Goal: Task Accomplishment & Management: Manage account settings

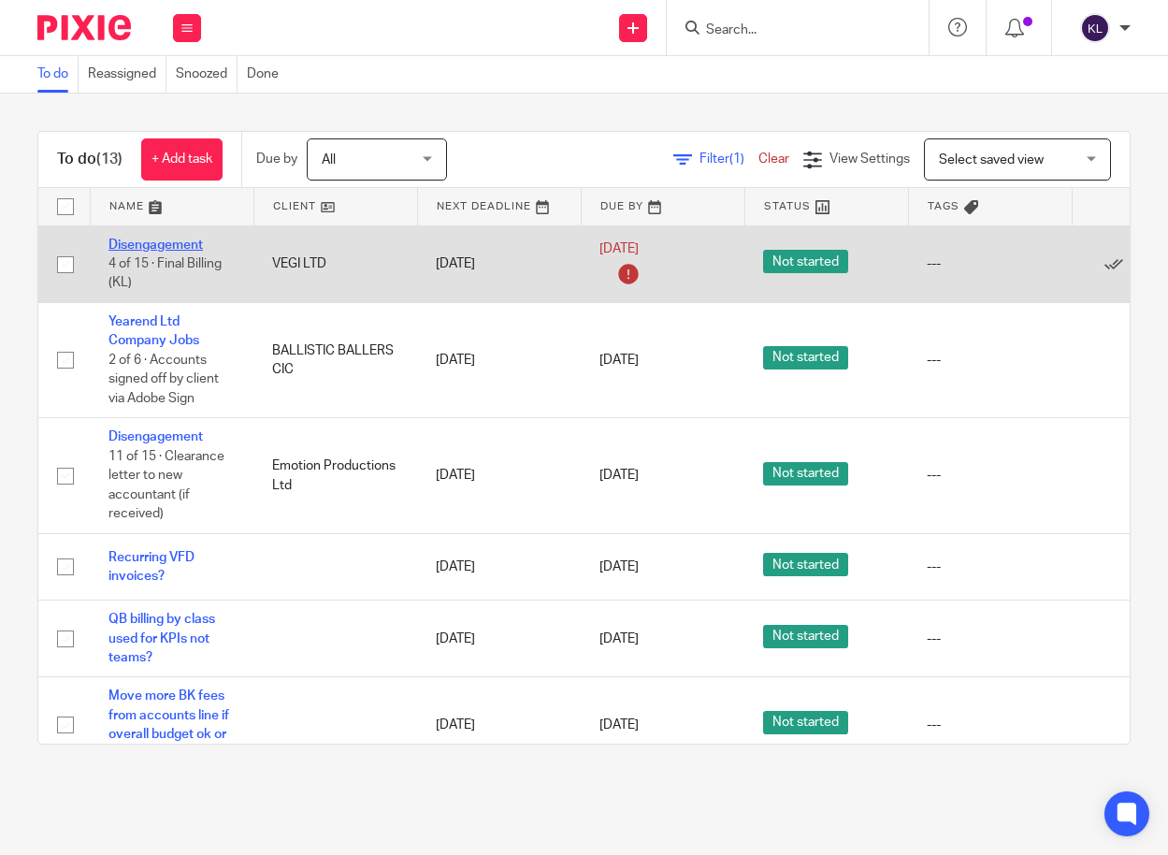
click at [156, 247] on link "Disengagement" at bounding box center [155, 244] width 94 height 13
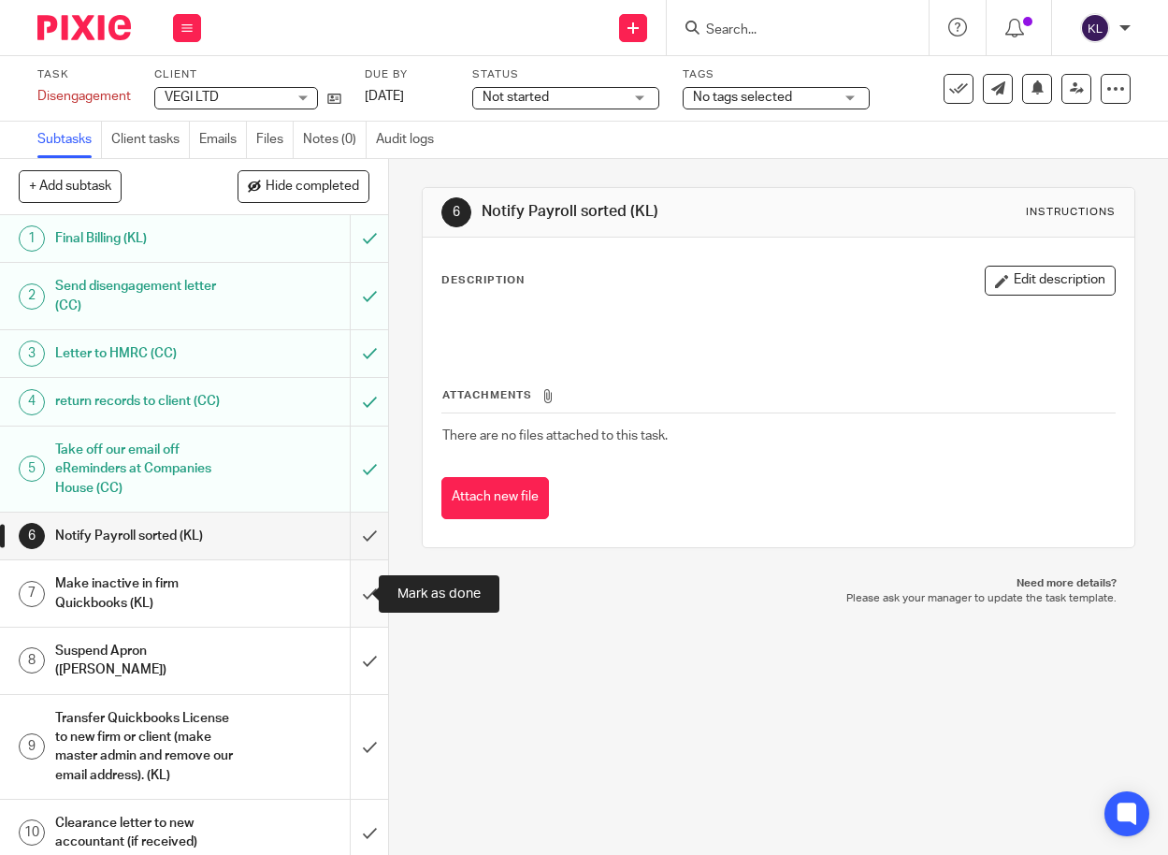
click at [344, 586] on input "submit" at bounding box center [194, 593] width 388 height 66
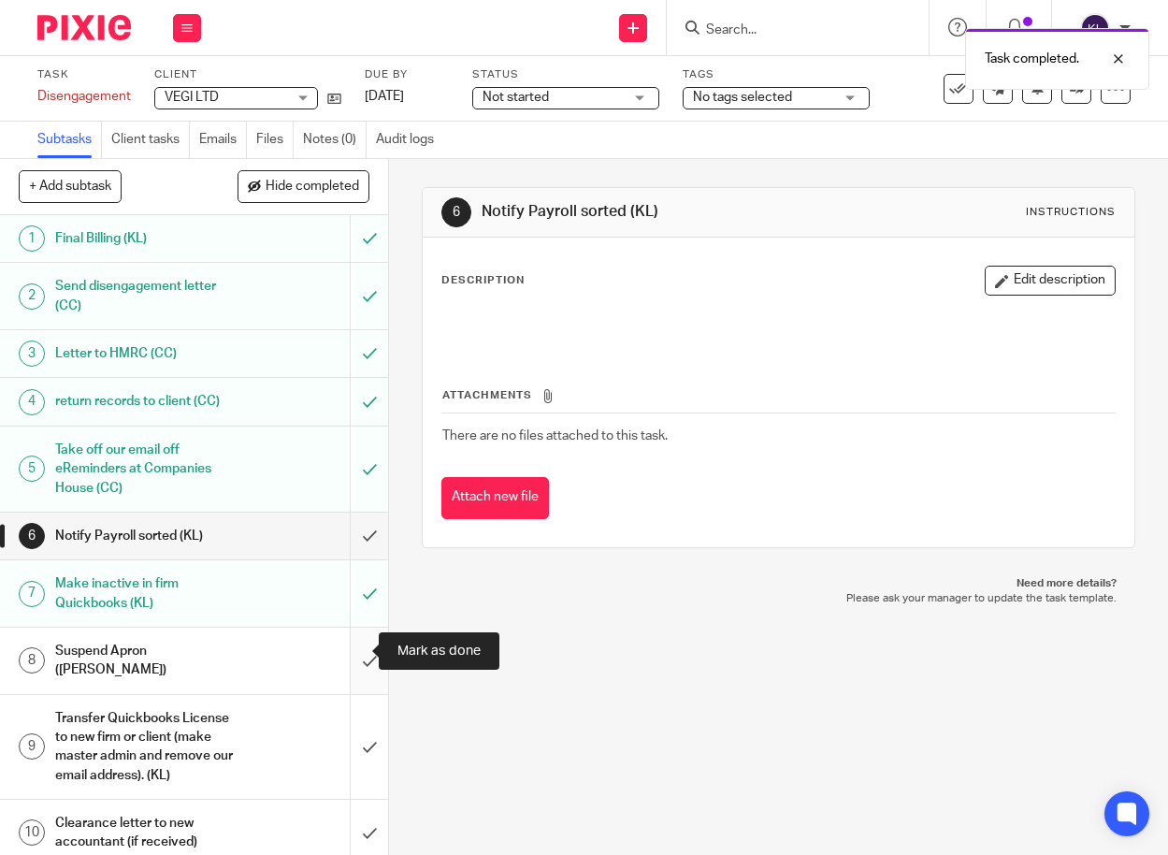
click at [351, 638] on input "submit" at bounding box center [194, 660] width 388 height 66
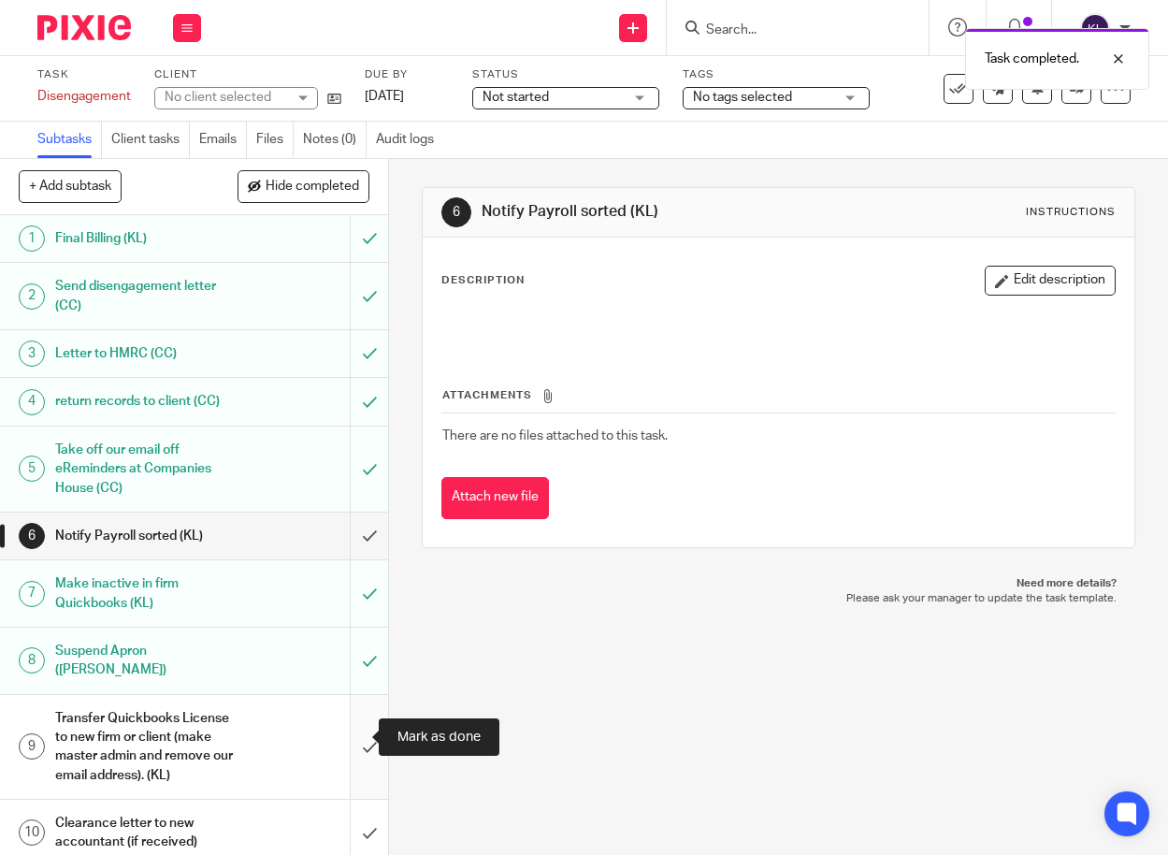
click at [352, 723] on input "submit" at bounding box center [194, 747] width 388 height 104
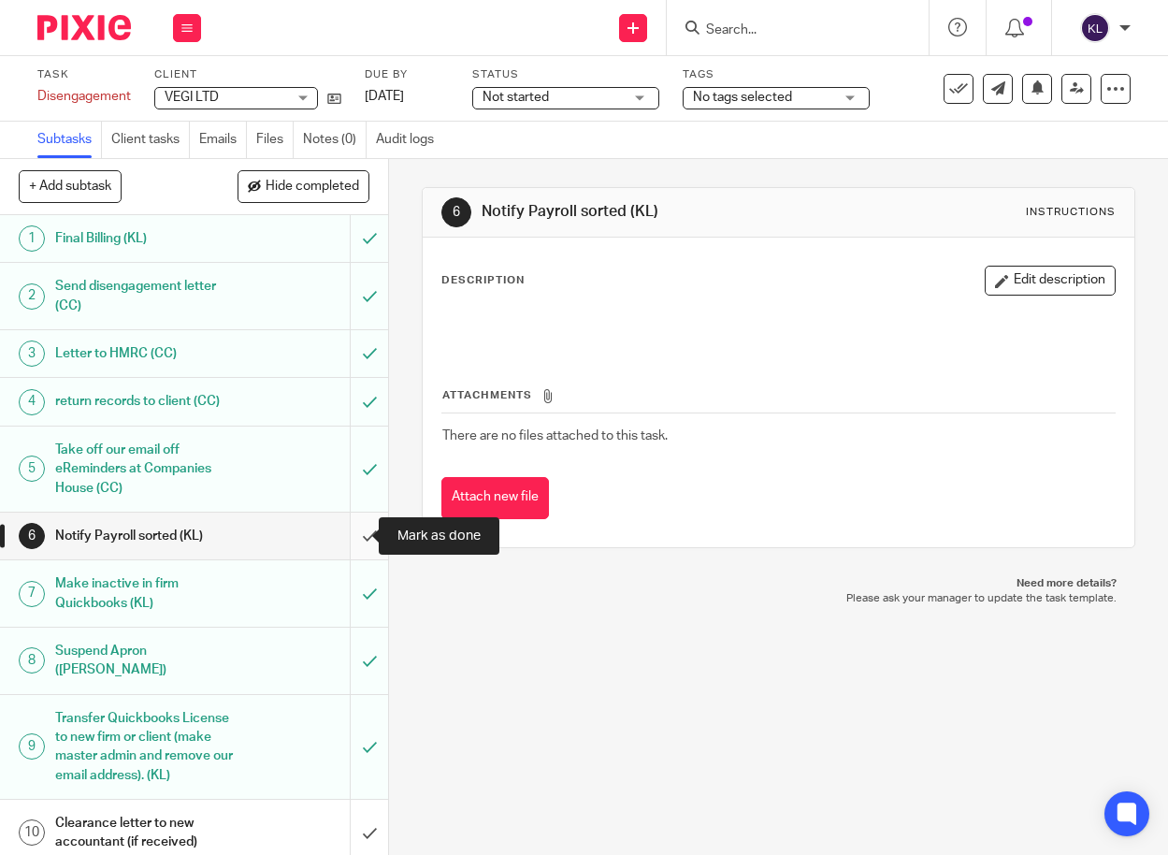
click at [338, 541] on input "submit" at bounding box center [194, 535] width 388 height 47
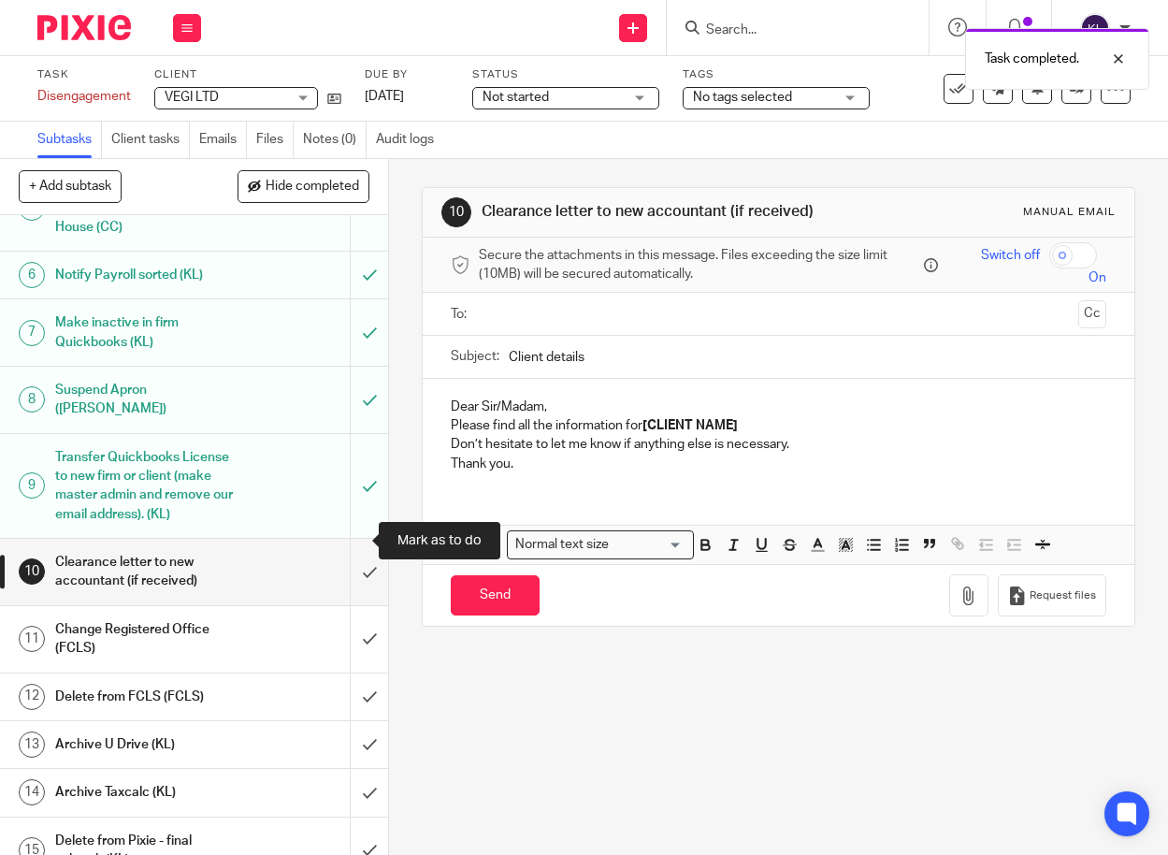
scroll to position [196, 0]
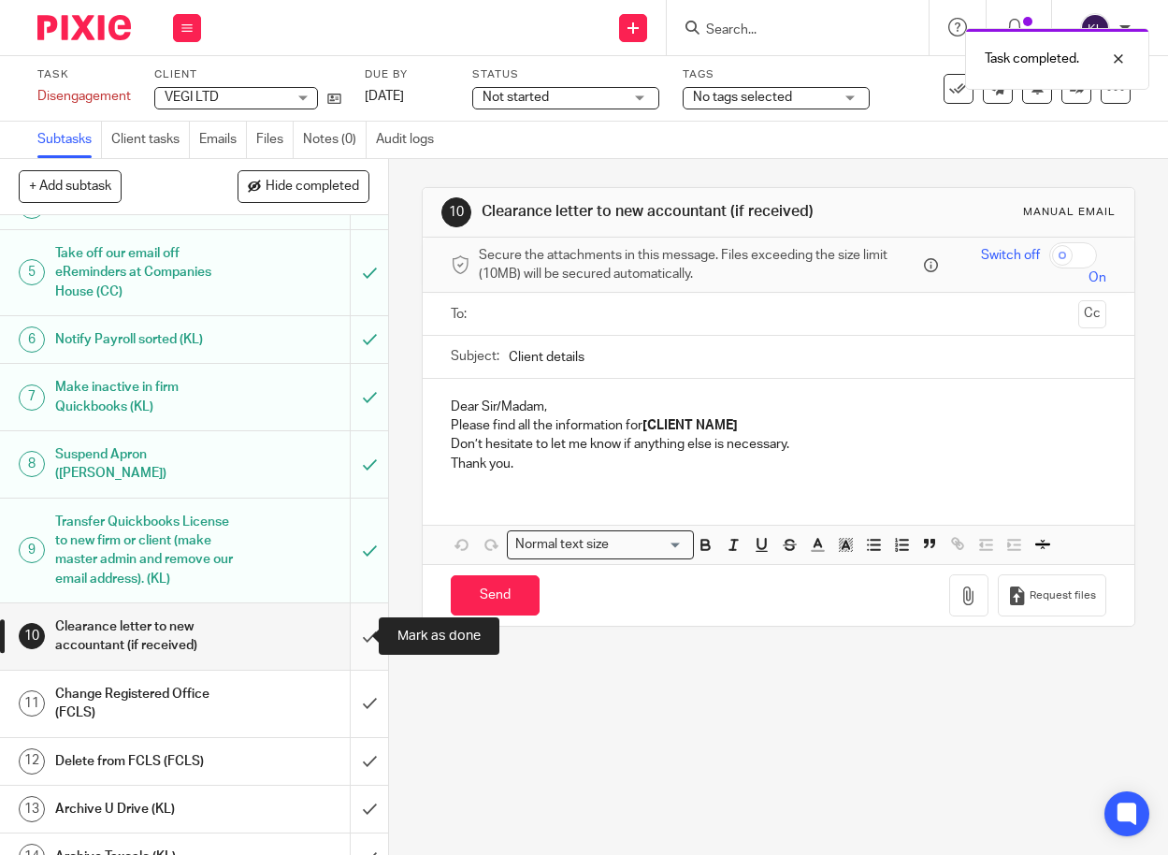
click at [358, 642] on input "submit" at bounding box center [194, 636] width 388 height 66
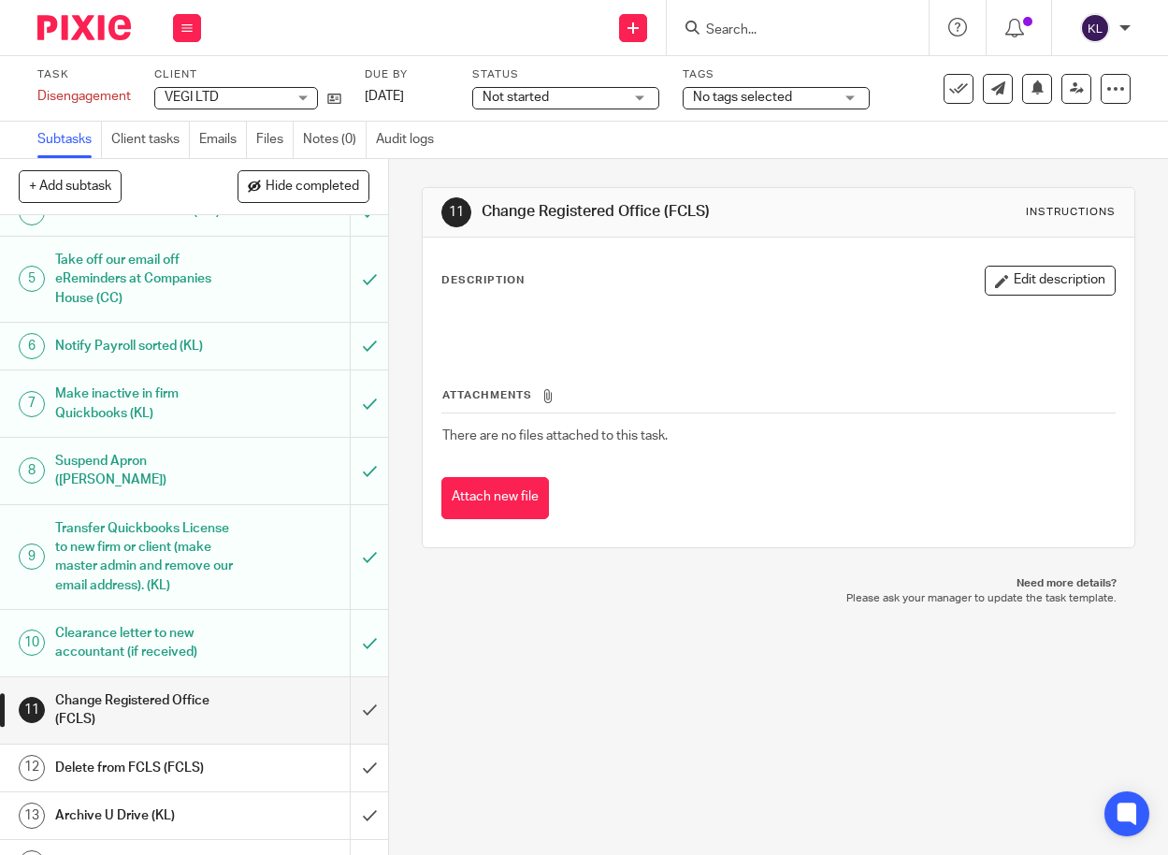
scroll to position [196, 0]
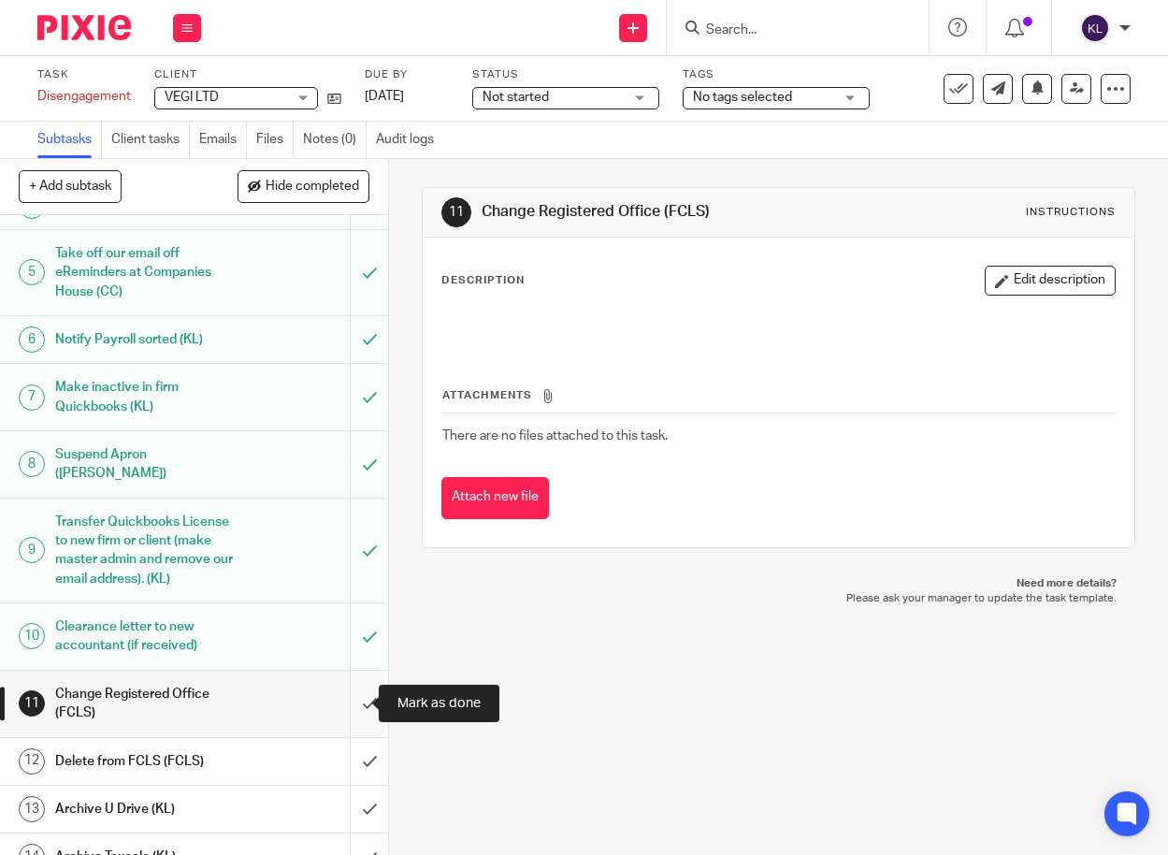
click at [347, 711] on input "submit" at bounding box center [194, 704] width 388 height 66
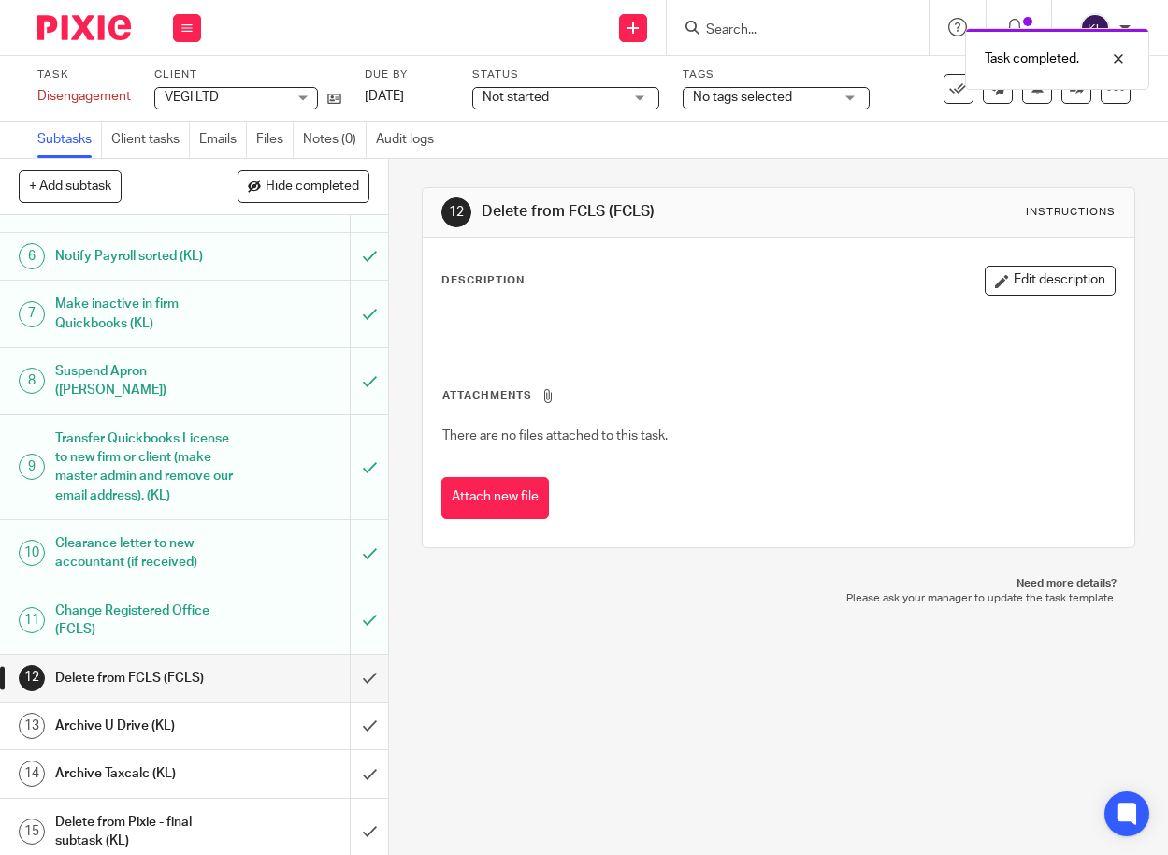
scroll to position [290, 0]
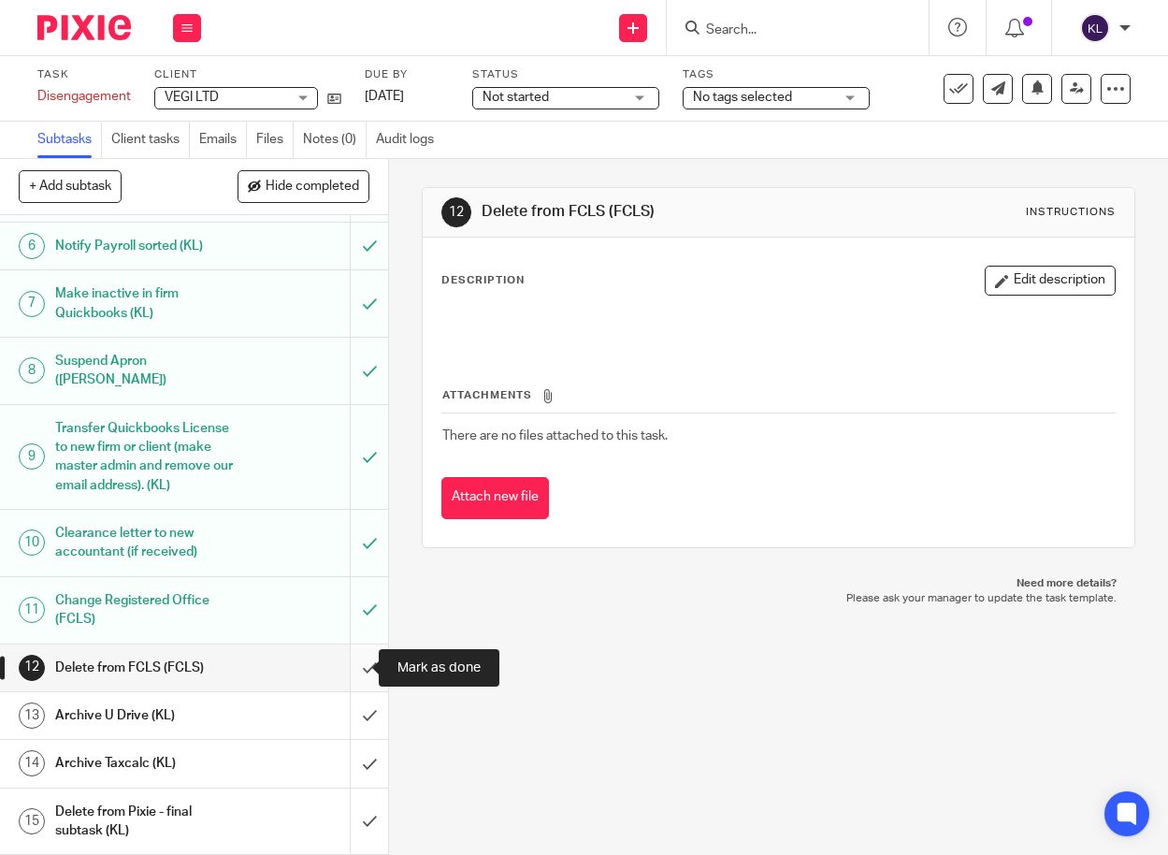
click at [349, 665] on input "submit" at bounding box center [194, 667] width 388 height 47
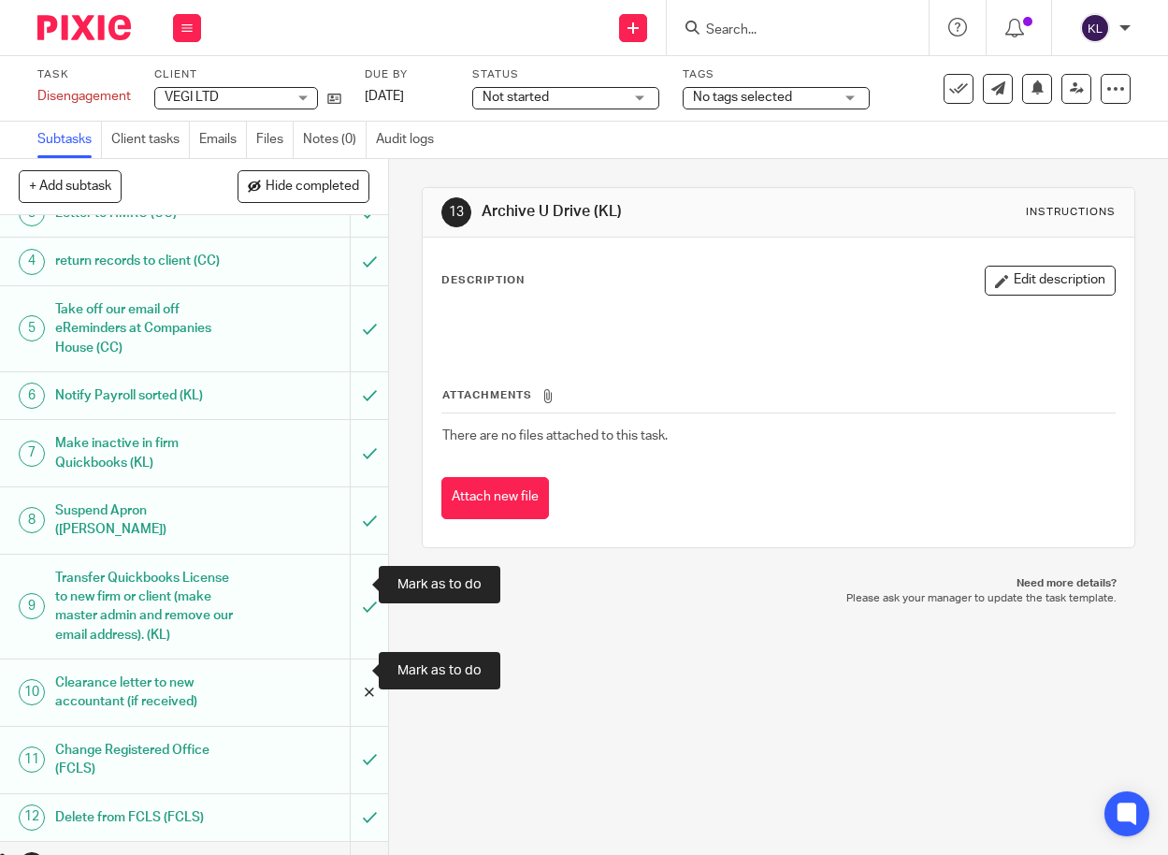
scroll to position [187, 0]
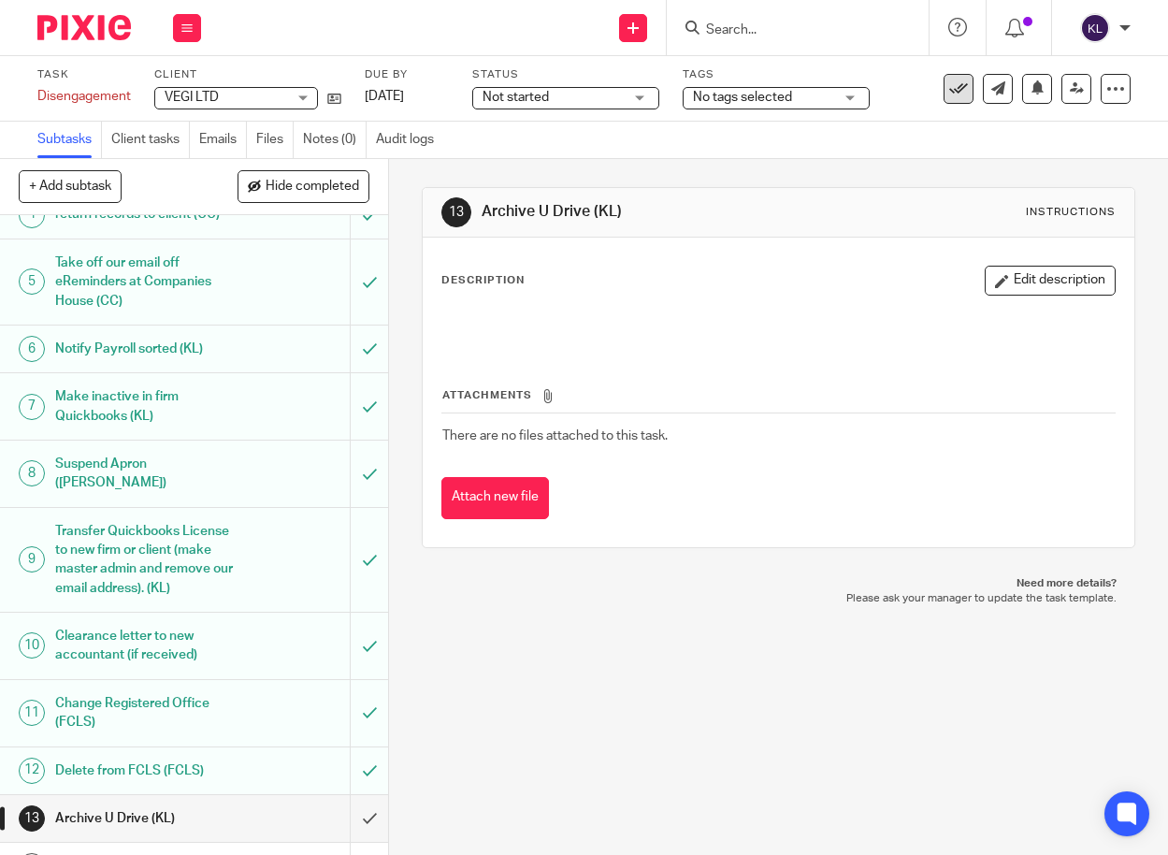
click at [949, 79] on icon at bounding box center [958, 88] width 19 height 19
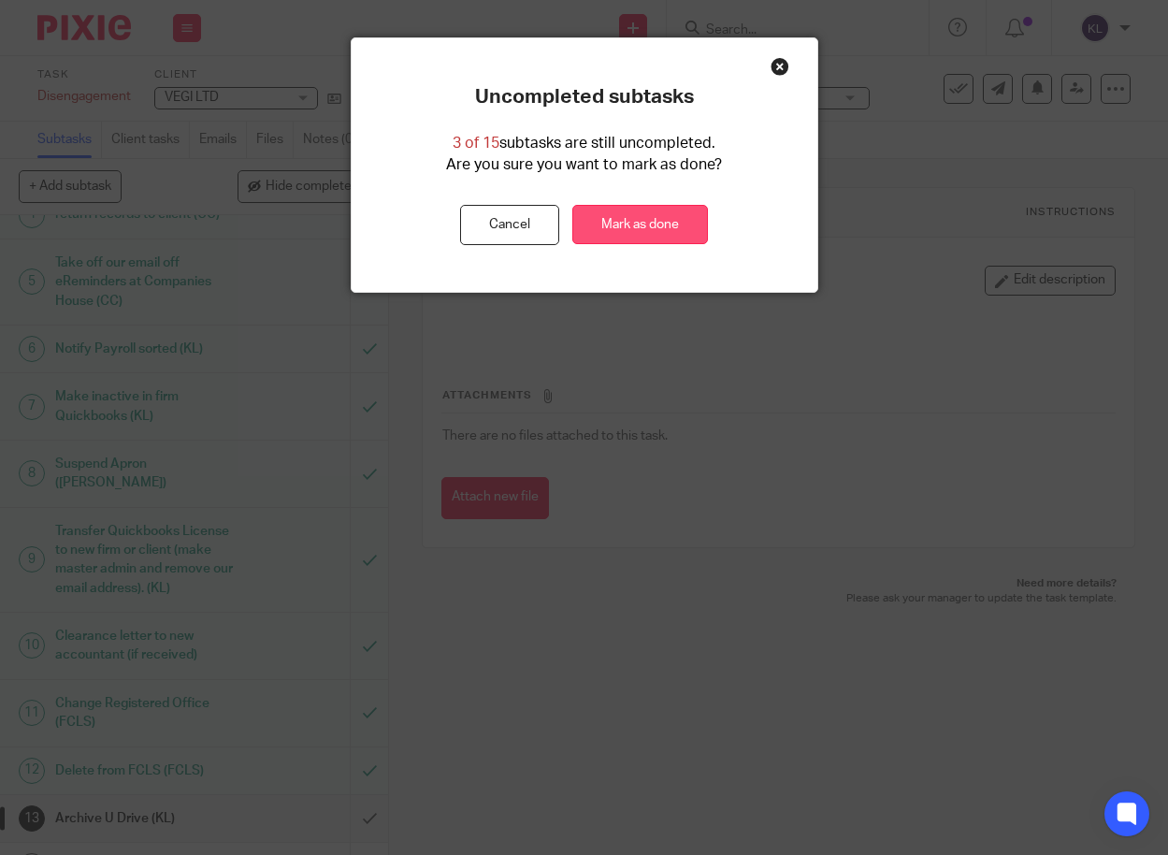
click at [598, 216] on link "Mark as done" at bounding box center [640, 225] width 136 height 40
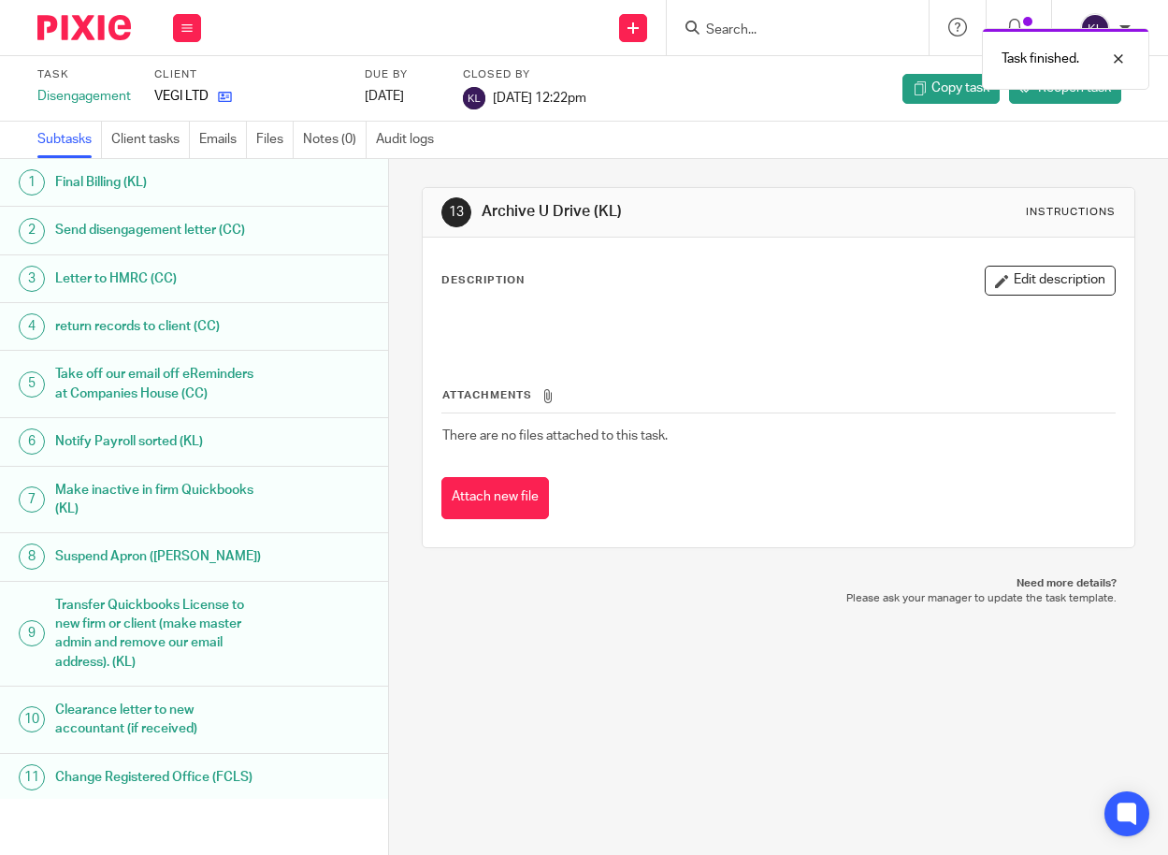
click at [221, 94] on icon at bounding box center [225, 97] width 14 height 14
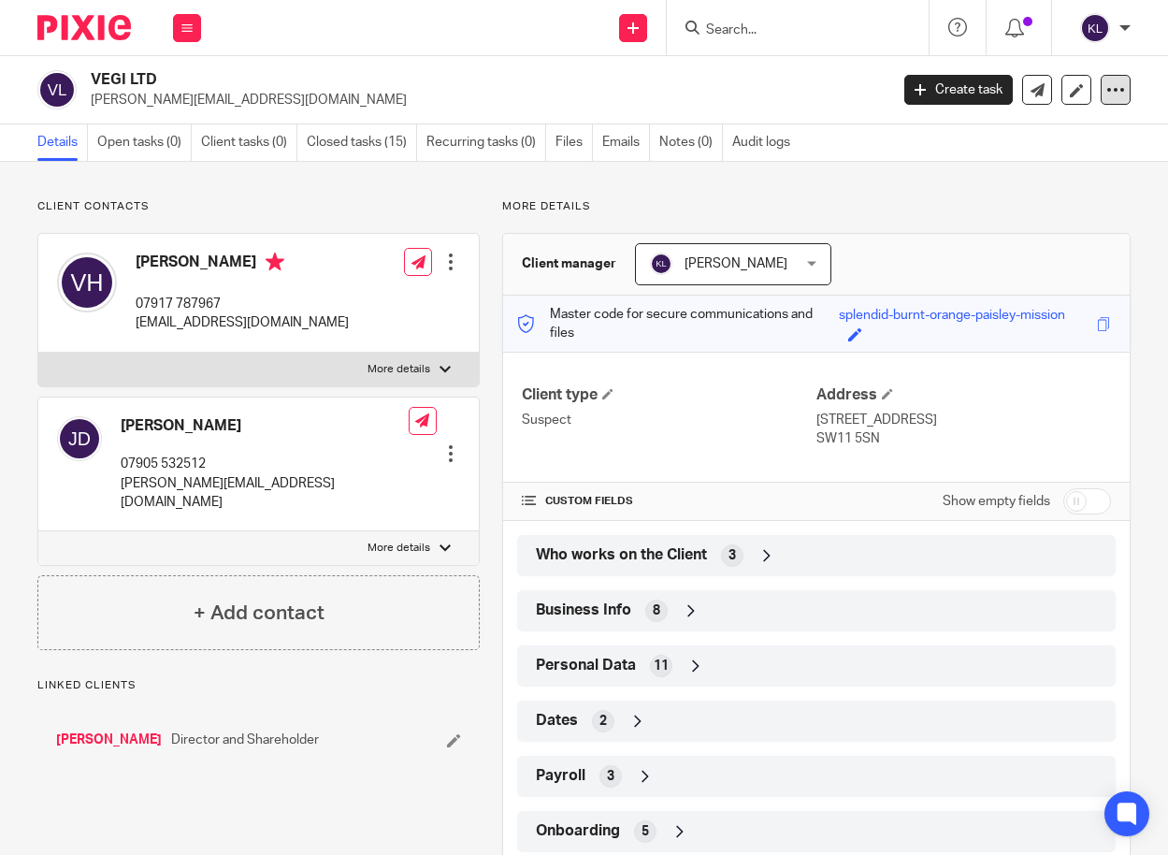
click at [1106, 88] on icon at bounding box center [1115, 89] width 19 height 19
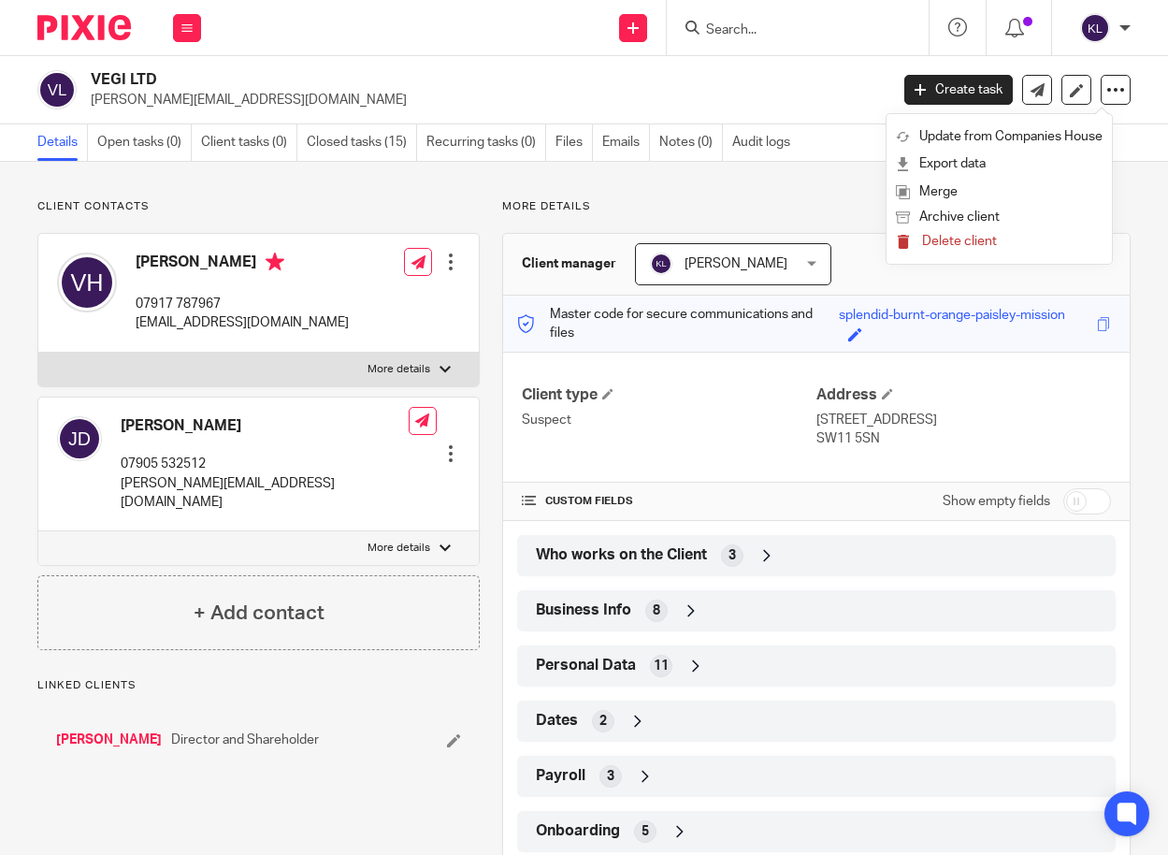
click at [968, 237] on span "Delete client" at bounding box center [959, 241] width 75 height 13
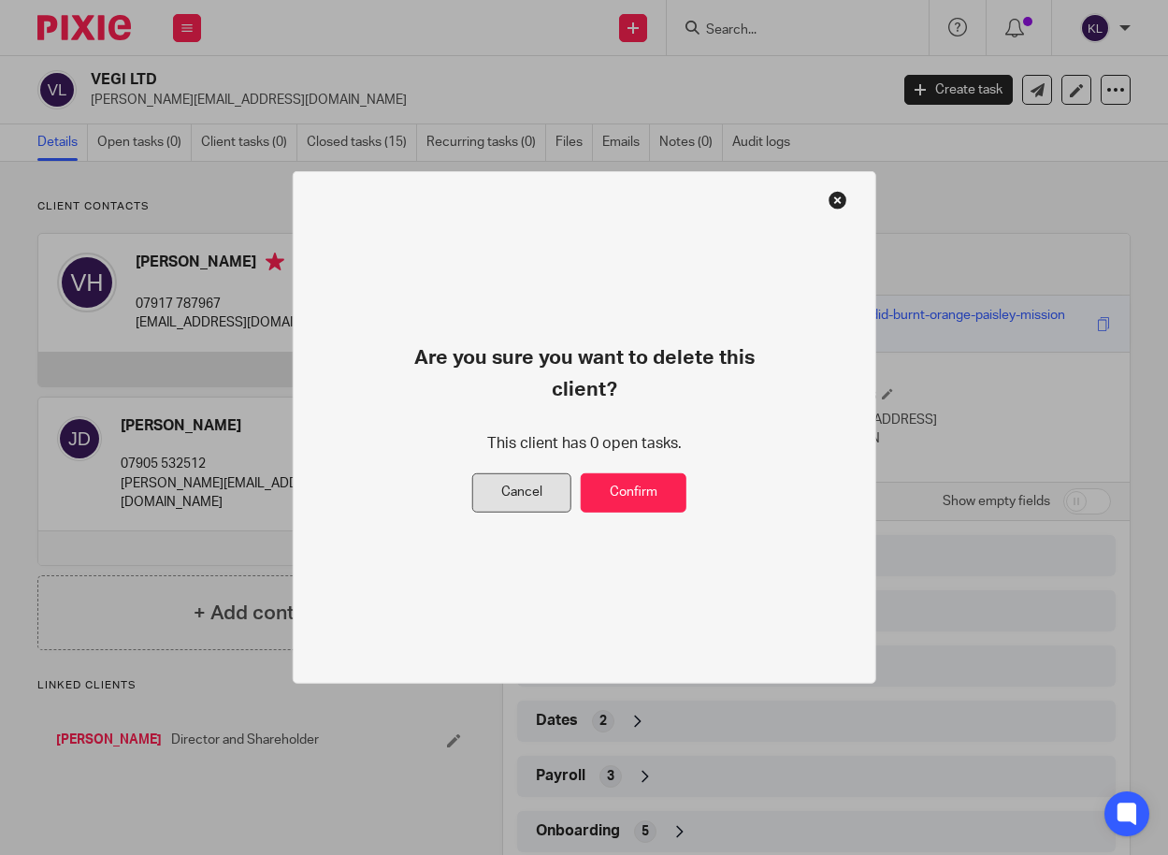
click at [536, 480] on button "Cancel" at bounding box center [521, 493] width 99 height 40
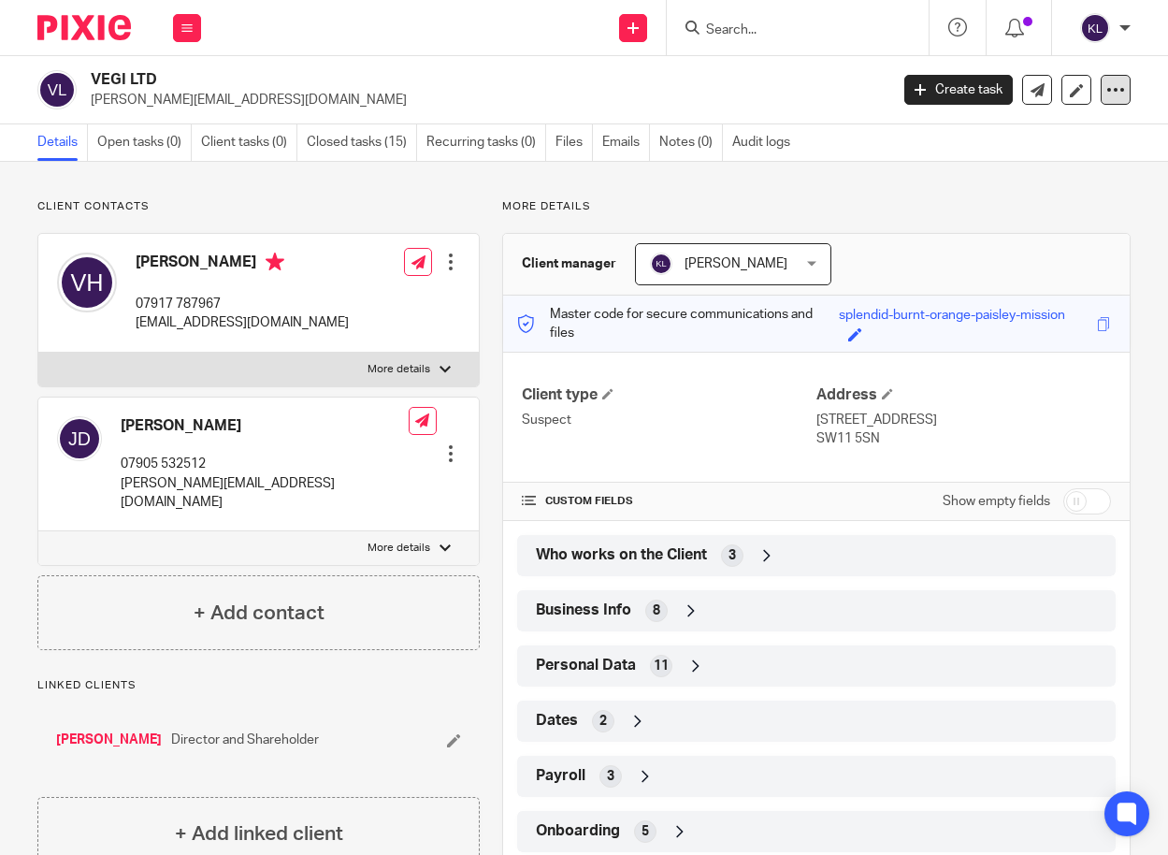
click at [1107, 91] on icon at bounding box center [1115, 89] width 19 height 19
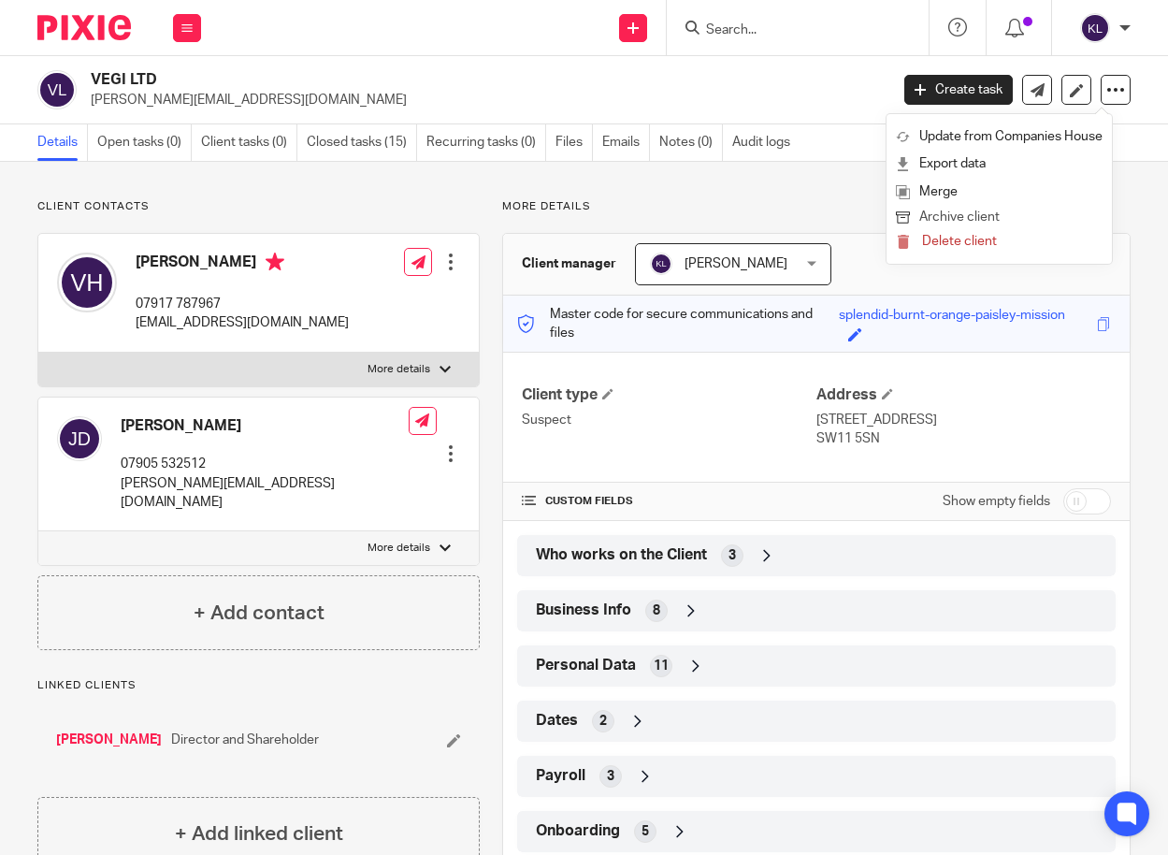
click at [952, 215] on button "Archive client" at bounding box center [999, 218] width 207 height 24
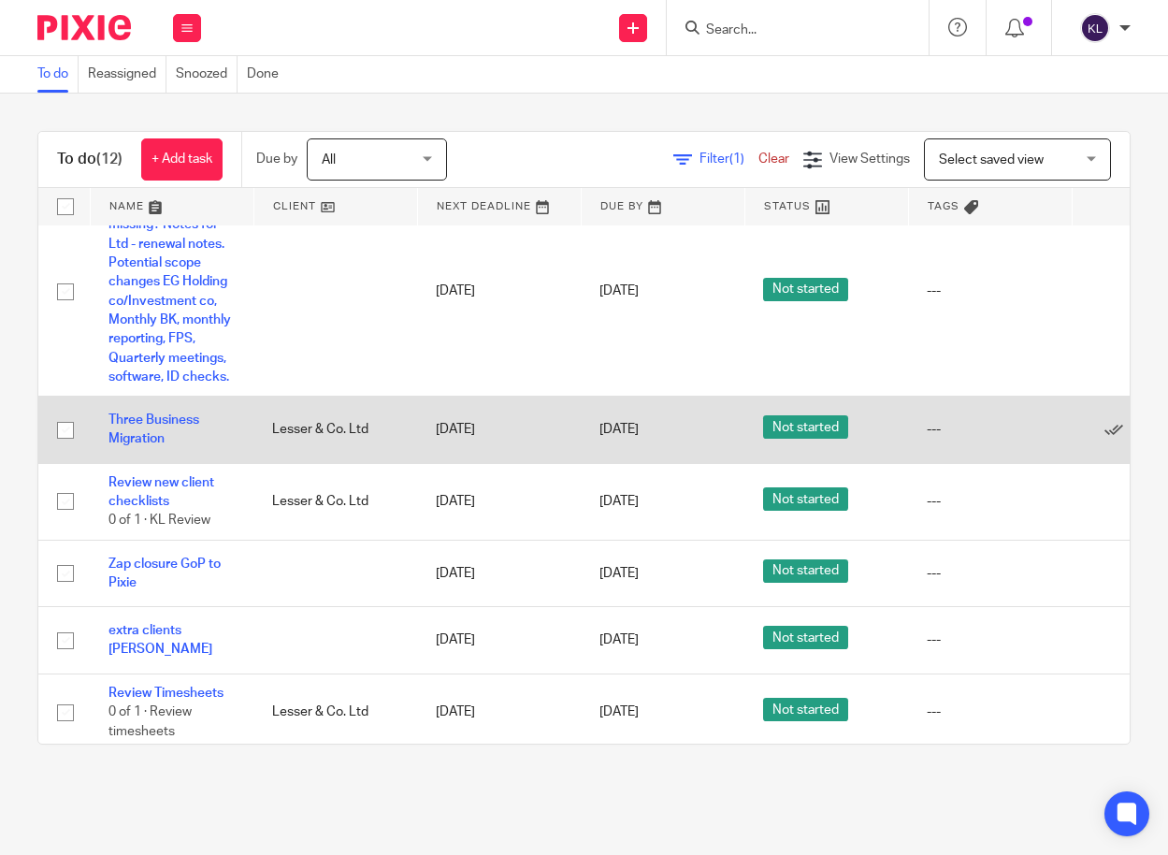
scroll to position [606, 0]
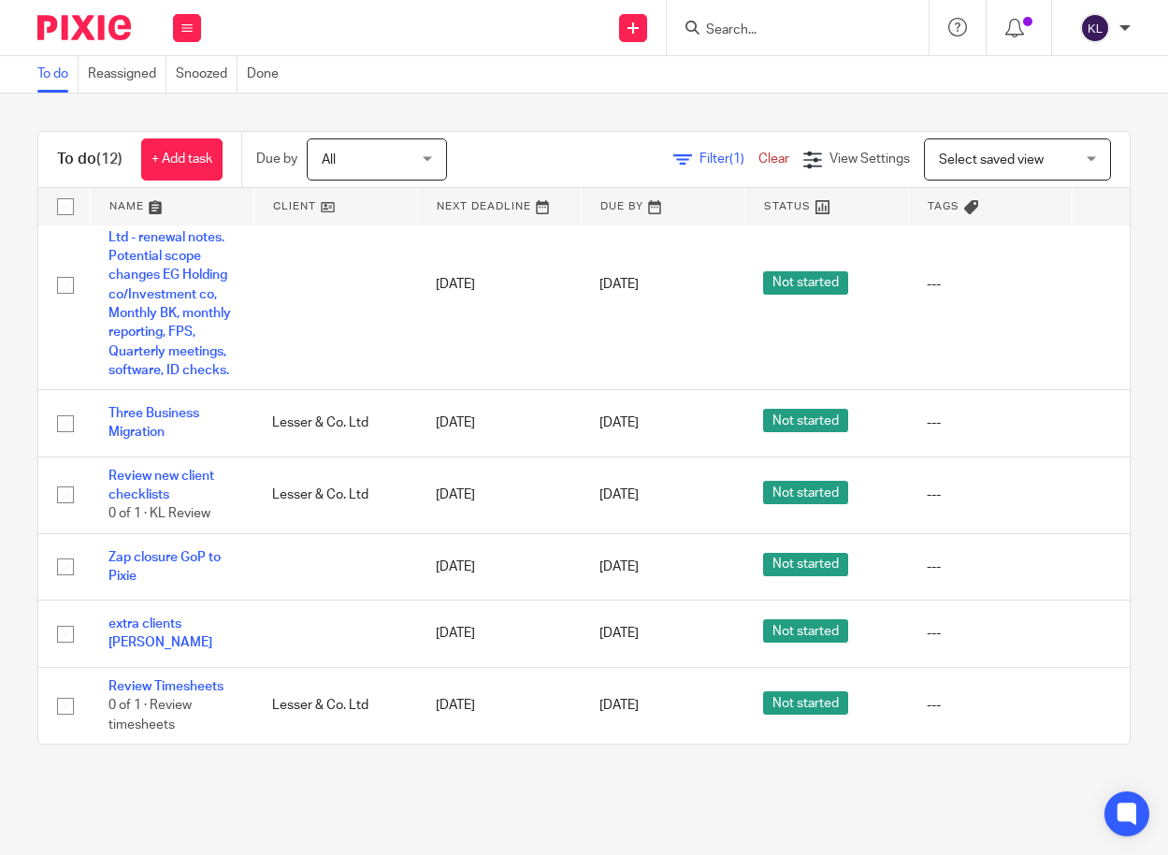
click at [761, 28] on input "Search" at bounding box center [788, 30] width 168 height 17
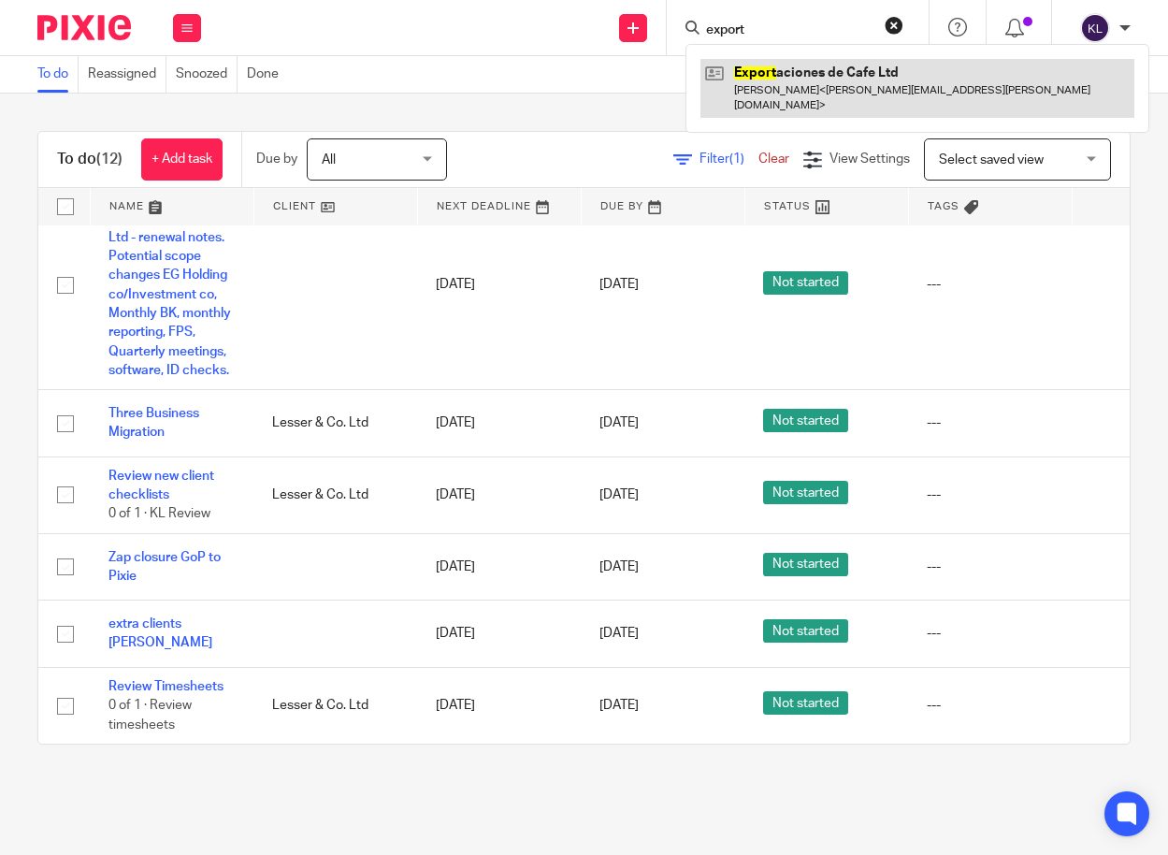
type input "export"
click at [770, 72] on link at bounding box center [917, 88] width 434 height 58
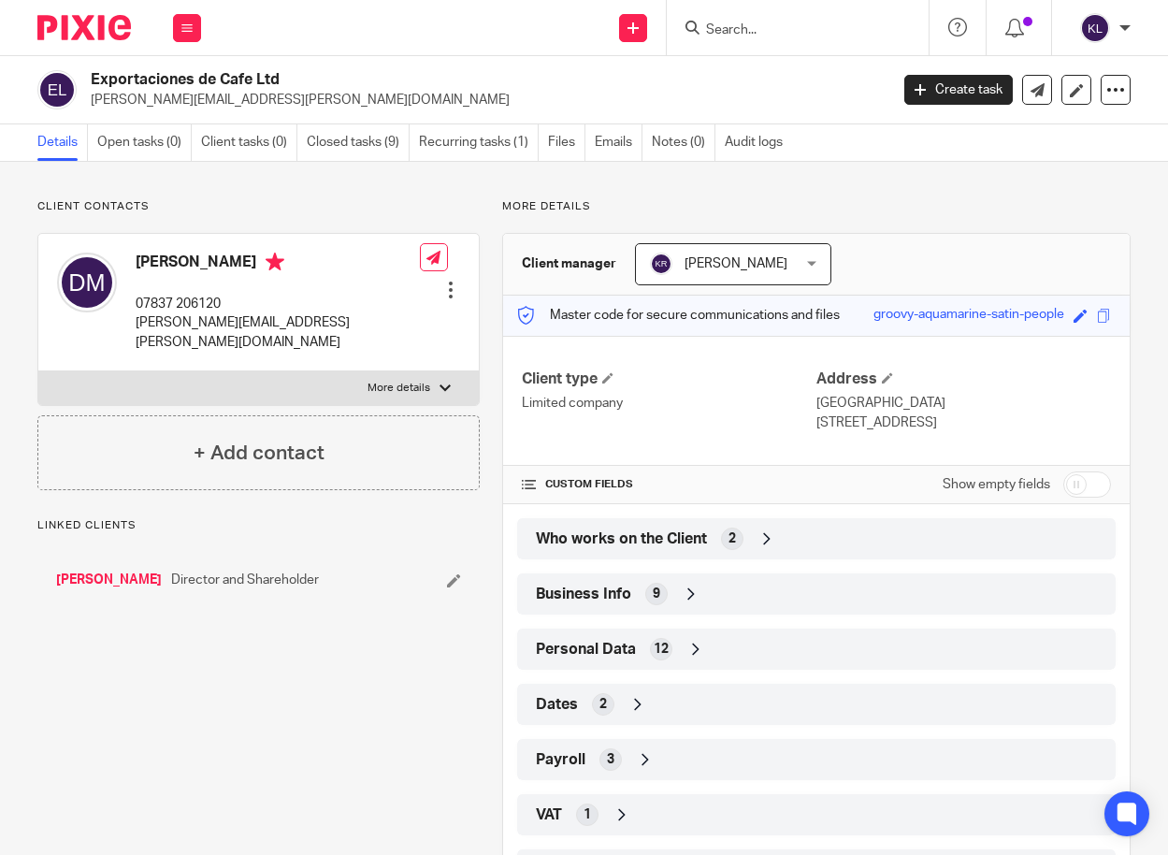
drag, startPoint x: 286, startPoint y: 74, endPoint x: 92, endPoint y: 79, distance: 194.6
click at [92, 79] on h2 "Exportaciones de Cafe Ltd" at bounding box center [405, 80] width 628 height 20
copy h2 "Exportaciones de Cafe Ltd"
click at [614, 700] on div "Dates 2" at bounding box center [816, 704] width 570 height 32
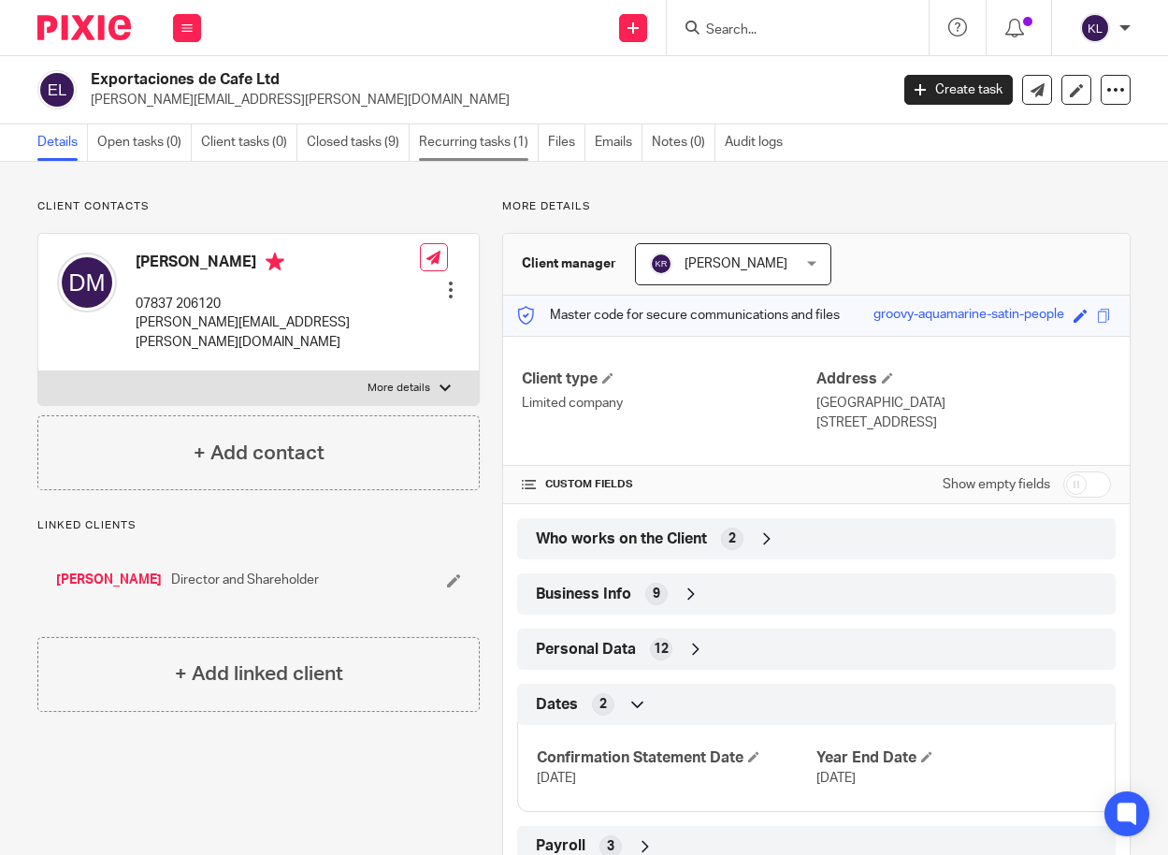
click at [475, 137] on link "Recurring tasks (1)" at bounding box center [479, 142] width 120 height 36
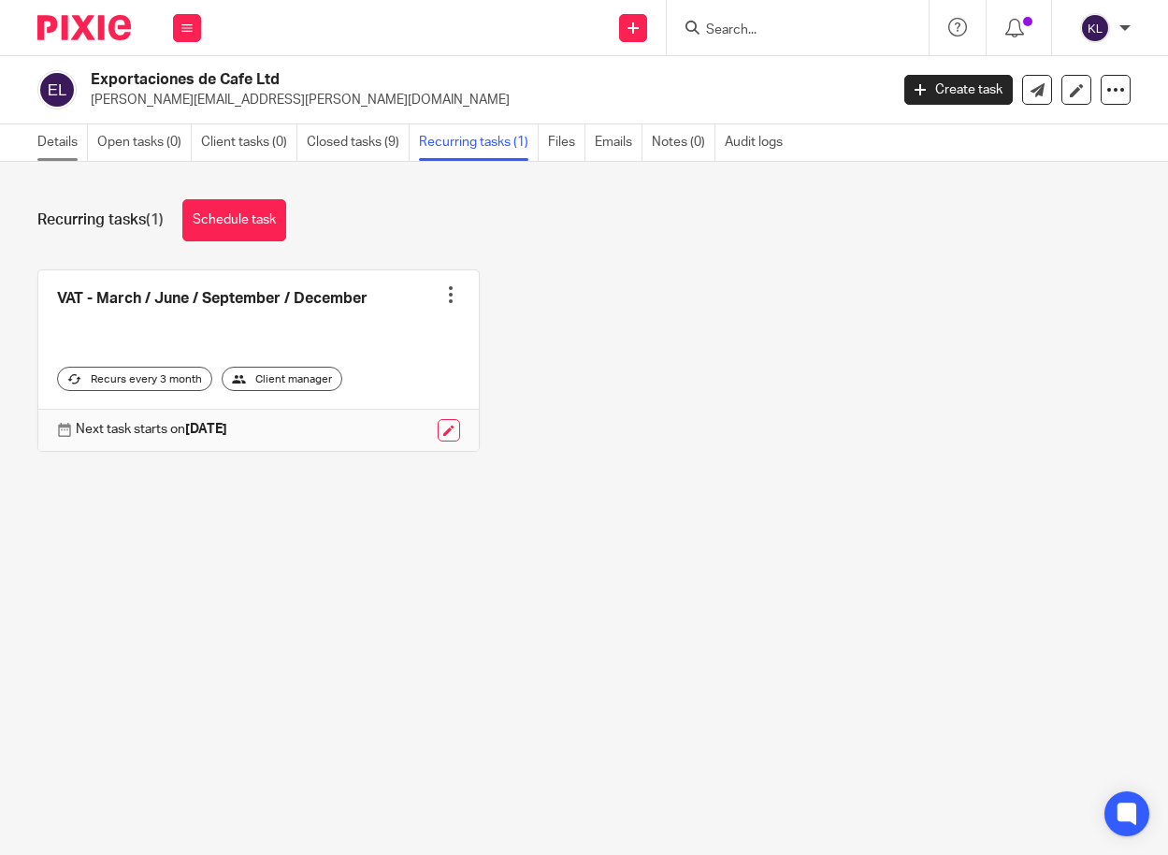
click at [64, 137] on link "Details" at bounding box center [62, 142] width 50 height 36
